Goal: Information Seeking & Learning: Learn about a topic

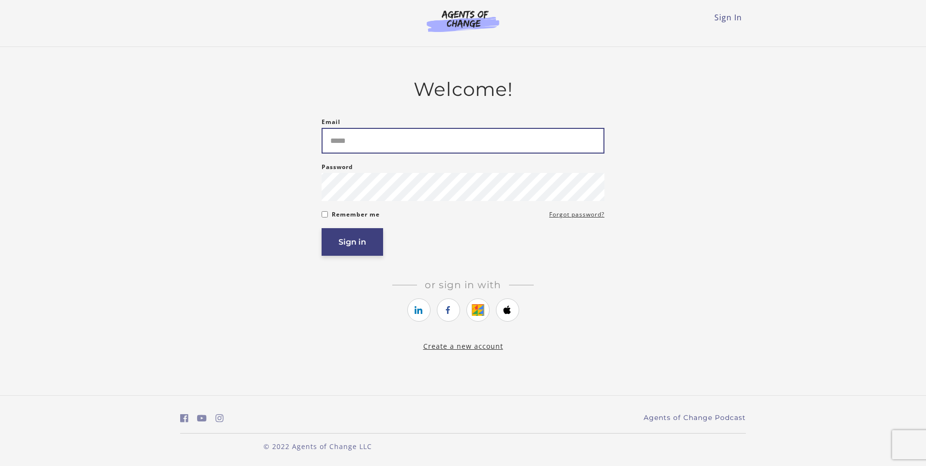
type input "**********"
click at [353, 247] on button "Sign in" at bounding box center [353, 242] width 62 height 28
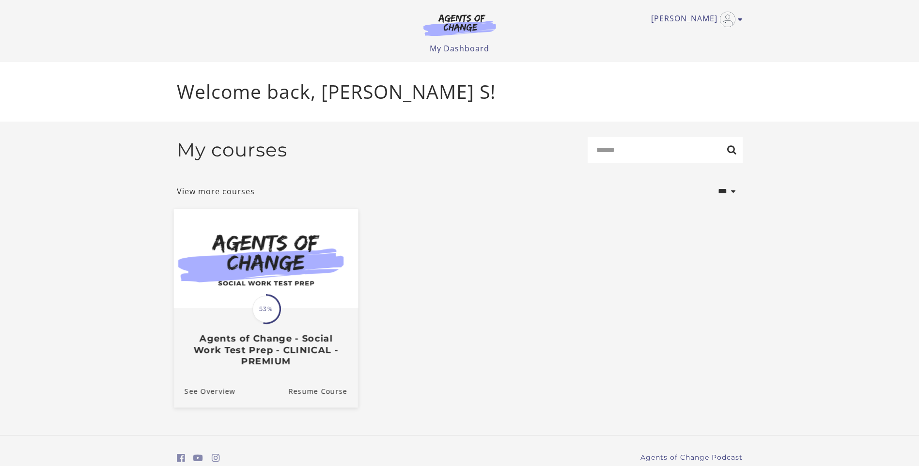
click at [288, 292] on img at bounding box center [265, 258] width 184 height 99
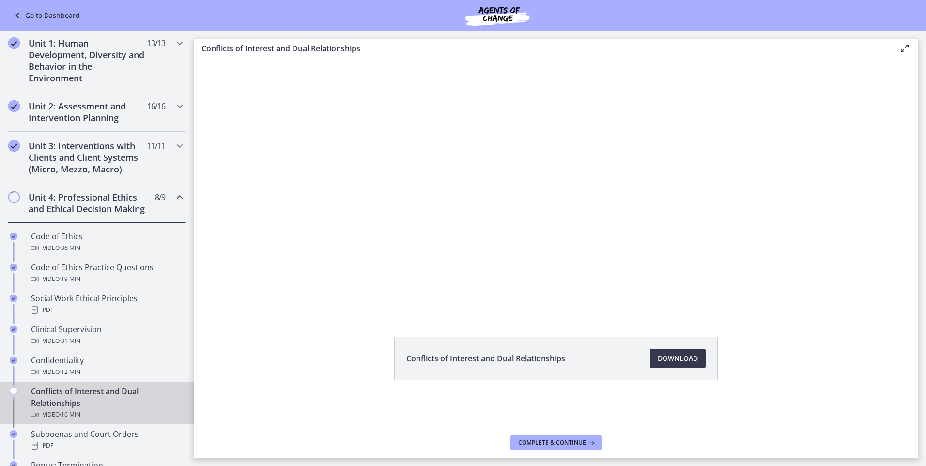
scroll to position [136, 0]
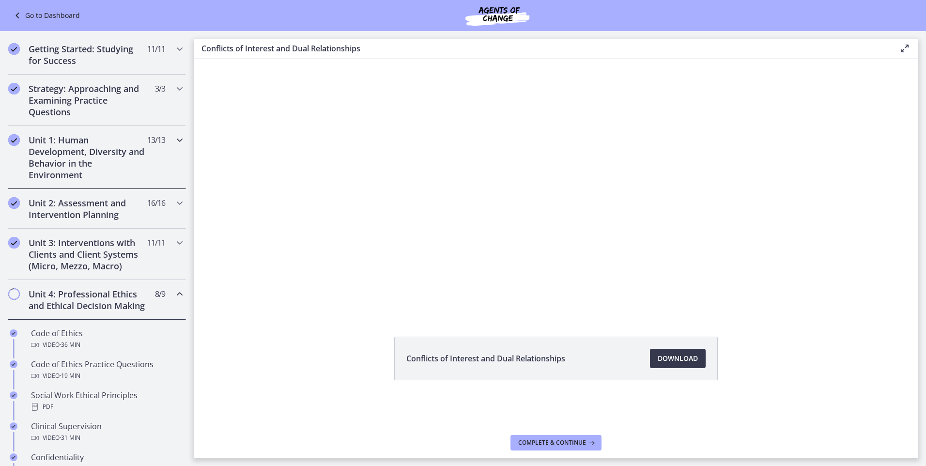
click at [147, 160] on div "Unit 1: Human Development, Diversity and Behavior in the Environment 13 / 13 Co…" at bounding box center [97, 157] width 178 height 63
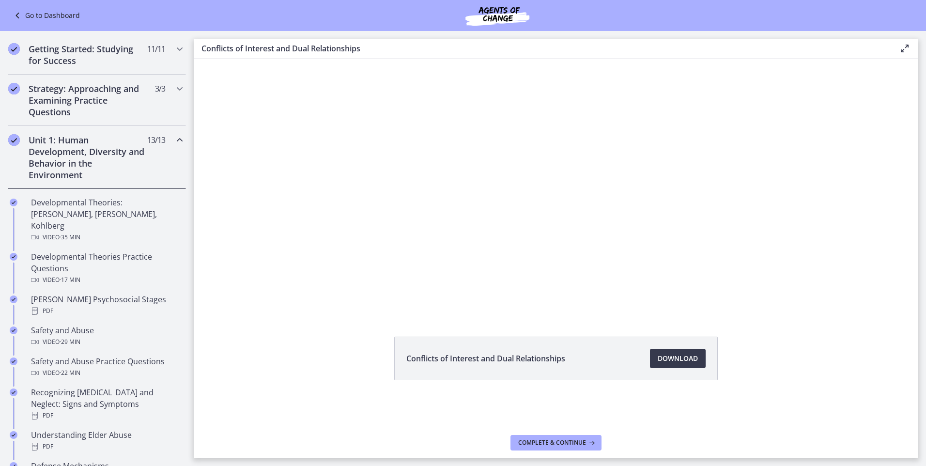
click at [80, 148] on h2 "Unit 1: Human Development, Diversity and Behavior in the Environment" at bounding box center [88, 157] width 118 height 46
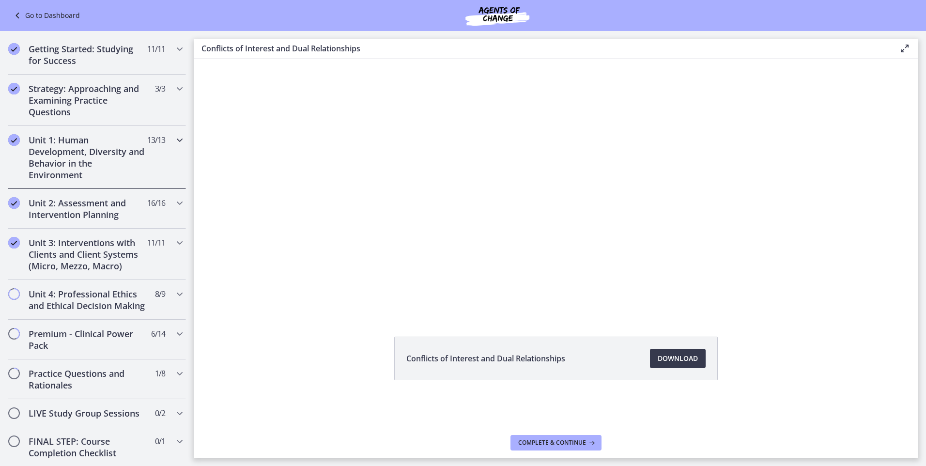
click at [96, 172] on h2 "Unit 1: Human Development, Diversity and Behavior in the Environment" at bounding box center [88, 157] width 118 height 46
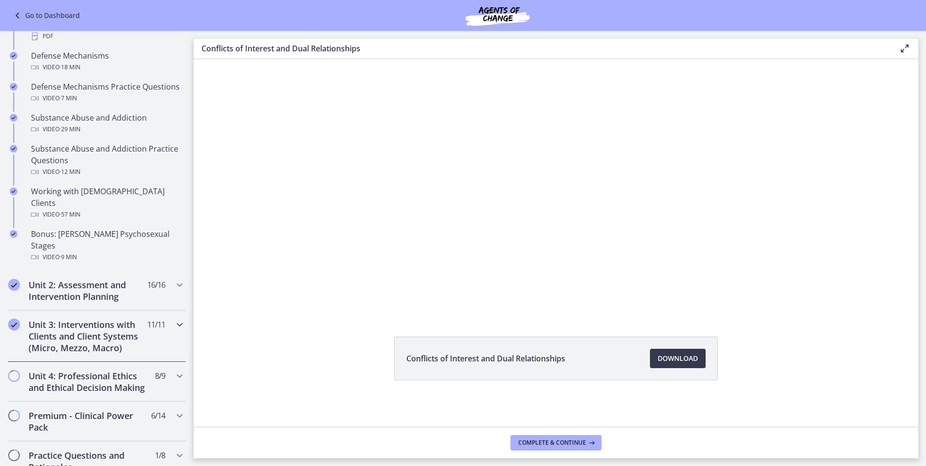
scroll to position [572, 0]
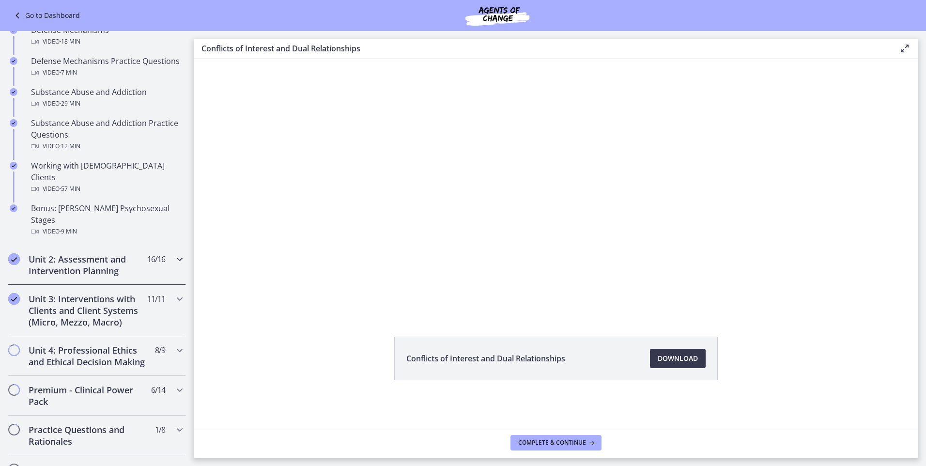
click at [98, 253] on h2 "Unit 2: Assessment and Intervention Planning" at bounding box center [88, 264] width 118 height 23
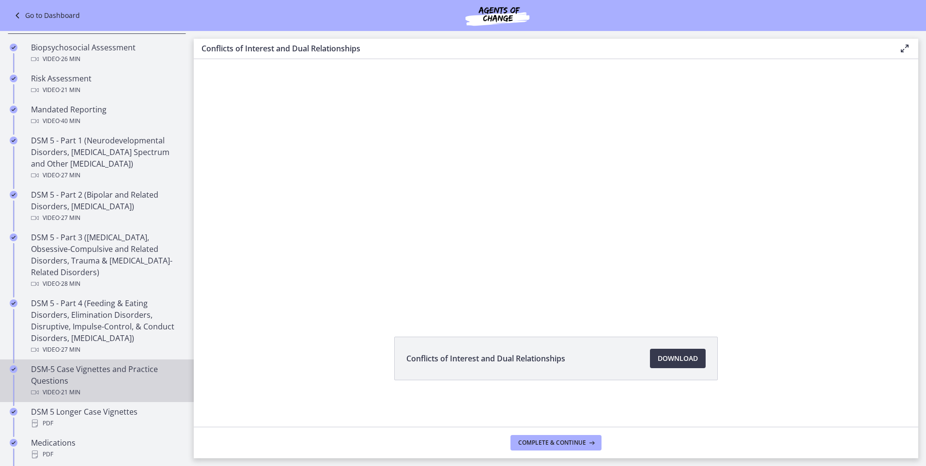
scroll to position [330, 0]
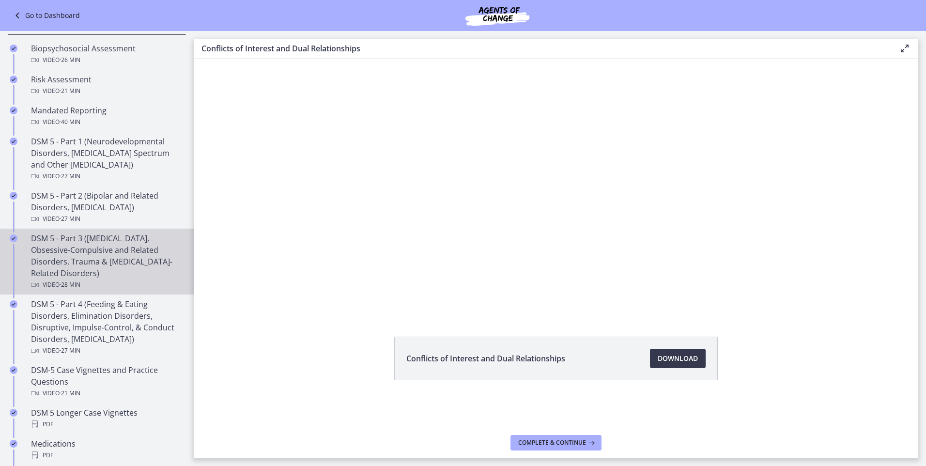
click at [87, 238] on div "DSM 5 - Part 3 ([MEDICAL_DATA], Obsessive-Compulsive and Related Disorders, Tra…" at bounding box center [106, 261] width 151 height 58
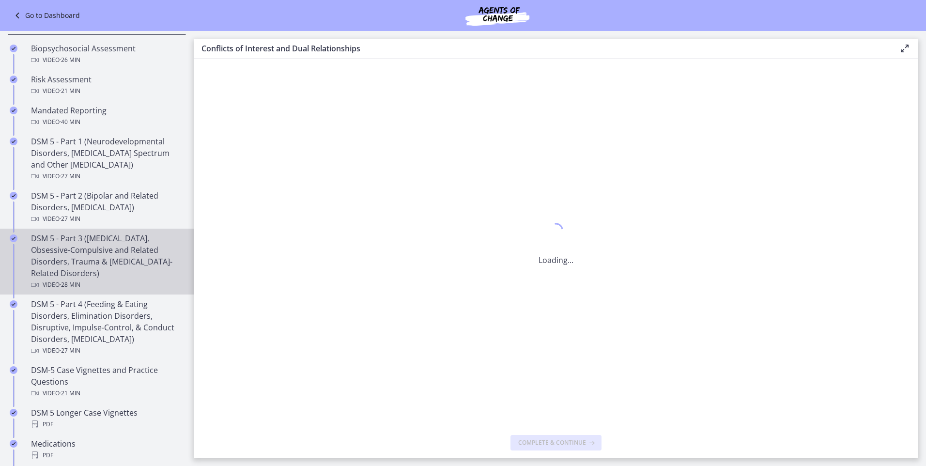
scroll to position [0, 0]
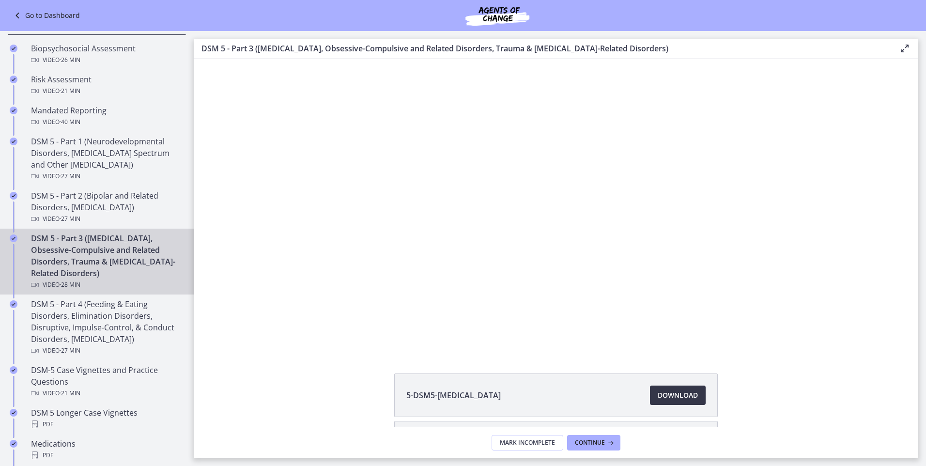
click at [673, 401] on span "Download Opens in a new window" at bounding box center [678, 395] width 40 height 12
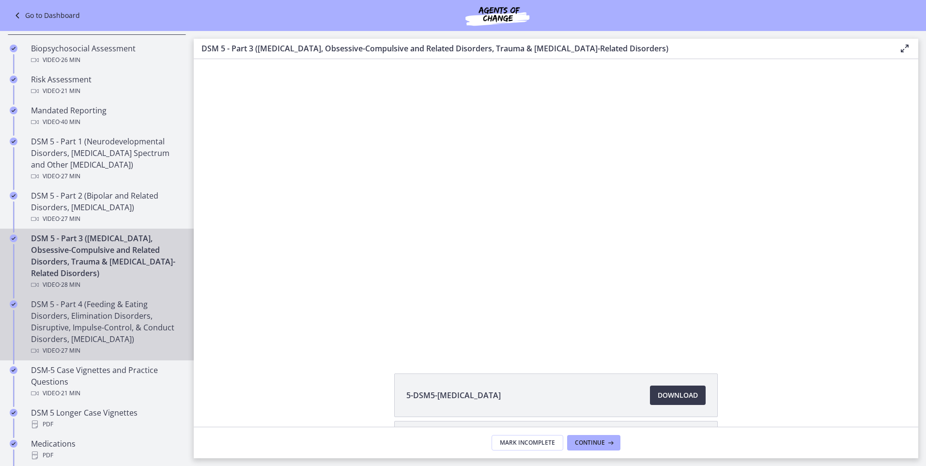
click at [75, 323] on div "DSM 5 - Part 4 (Feeding & Eating Disorders, Elimination Disorders, Disruptive, …" at bounding box center [106, 327] width 151 height 58
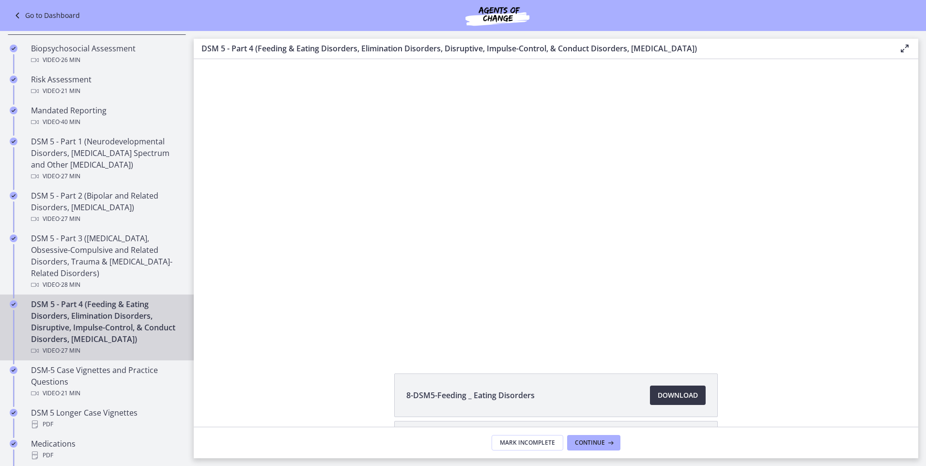
click at [668, 395] on span "Download Opens in a new window" at bounding box center [678, 395] width 40 height 12
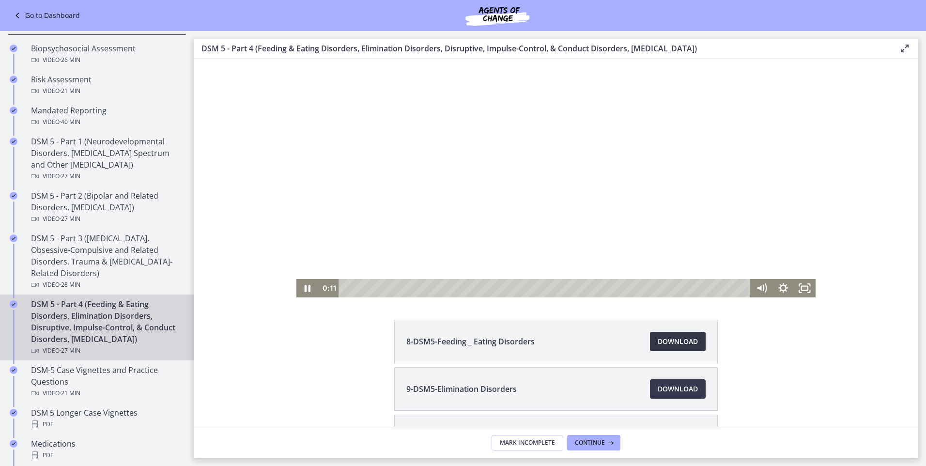
scroll to position [179, 0]
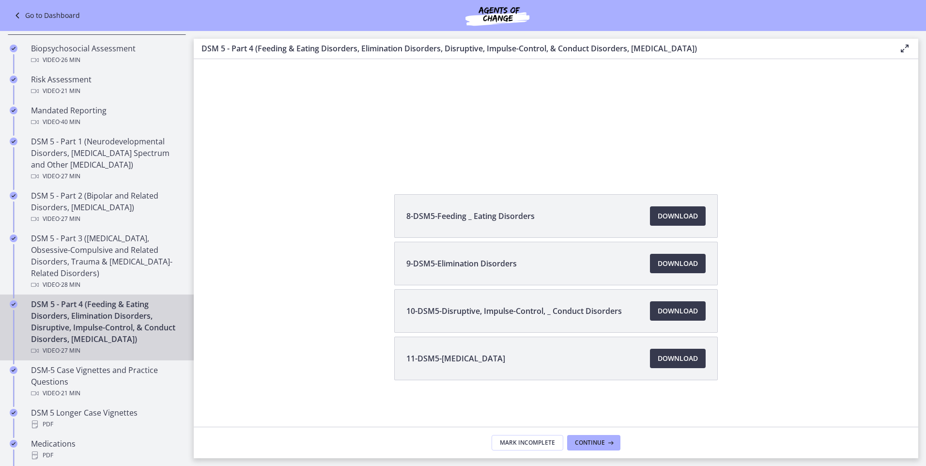
click at [574, 311] on span "10-DSM5-Disruptive, Impulse-Control, _ Conduct Disorders" at bounding box center [514, 311] width 216 height 12
click at [663, 355] on span "Download Opens in a new window" at bounding box center [678, 359] width 40 height 12
